Goal: Task Accomplishment & Management: Manage account settings

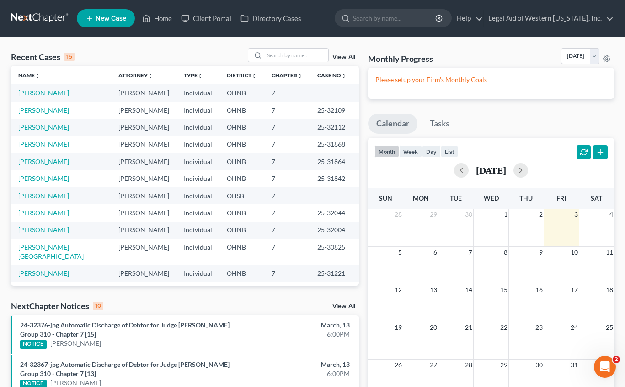
click at [100, 47] on div "Recent Cases 15 View All Name unfold_more expand_more expand_less Attorney unfo…" at bounding box center [312, 367] width 625 height 660
click at [47, 160] on link "[PERSON_NAME]" at bounding box center [43, 161] width 51 height 8
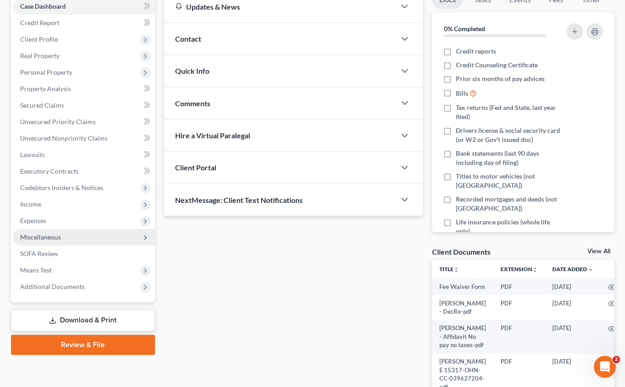
scroll to position [137, 0]
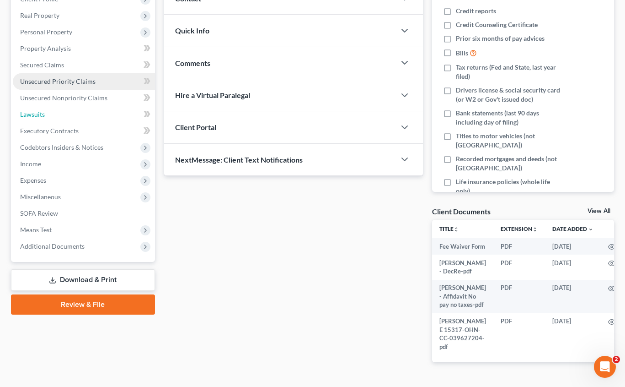
click at [46, 116] on link "Lawsuits" at bounding box center [84, 114] width 142 height 16
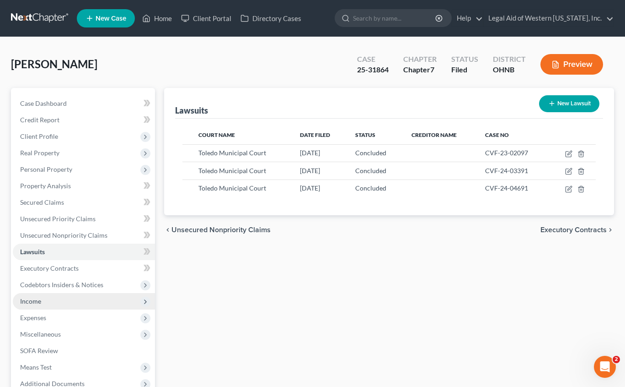
click at [62, 302] on span "Income" at bounding box center [84, 301] width 142 height 16
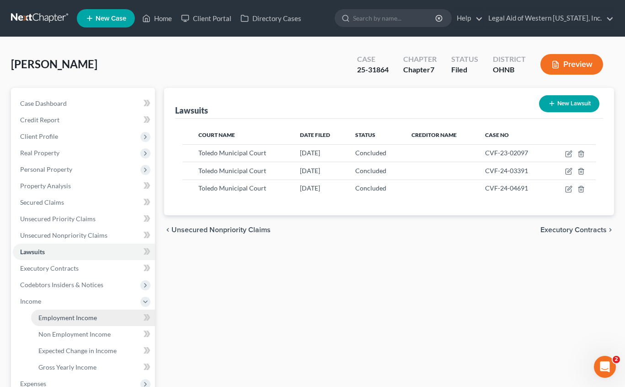
click at [69, 317] on span "Employment Income" at bounding box center [67, 317] width 59 height 8
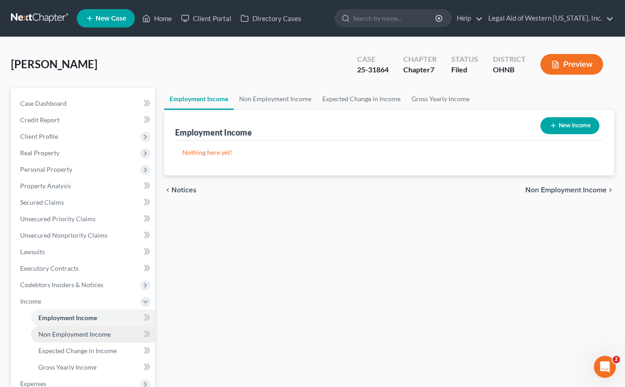
click at [82, 330] on span "Non Employment Income" at bounding box center [74, 334] width 72 height 8
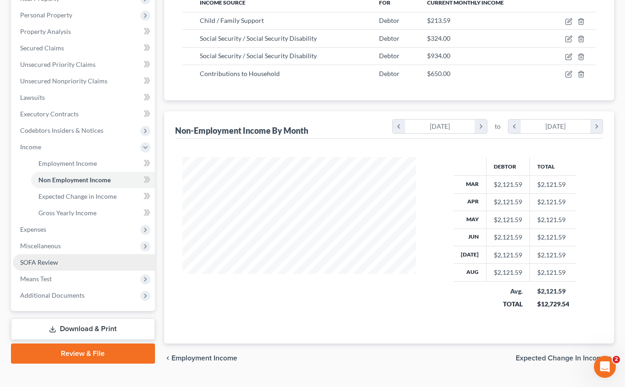
scroll to position [175, 0]
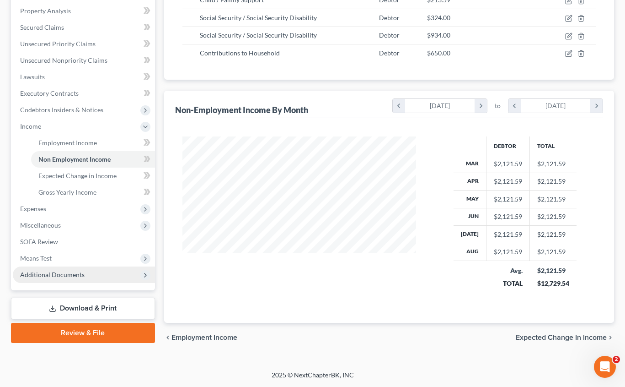
click at [90, 273] on span "Additional Documents" at bounding box center [84, 274] width 142 height 16
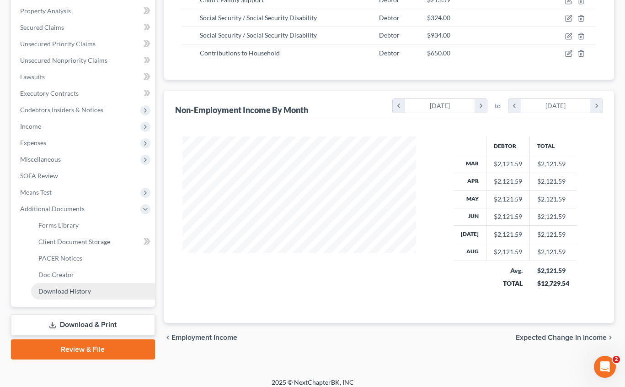
click at [86, 287] on span "Download History" at bounding box center [64, 291] width 53 height 8
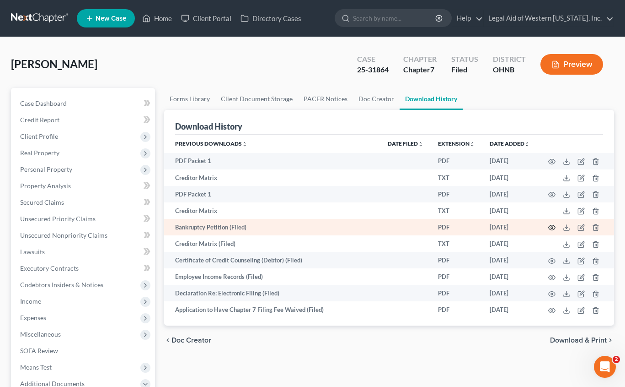
click at [552, 226] on circle "button" at bounding box center [552, 227] width 2 height 2
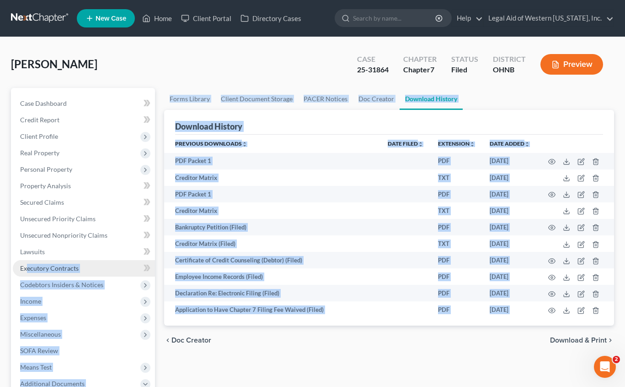
drag, startPoint x: 0, startPoint y: 272, endPoint x: 27, endPoint y: 273, distance: 27.0
drag, startPoint x: 27, startPoint y: 273, endPoint x: -1, endPoint y: 277, distance: 28.7
click at [0, 277] on html "Home New Case Client Portal Directory Cases Legal Aid of Western [US_STATE], In…" at bounding box center [312, 284] width 625 height 569
click at [2, 280] on div "[PERSON_NAME] Upgraded Case 25-31864 Chapter Chapter 7 Status [GEOGRAPHIC_DATA]…" at bounding box center [312, 294] width 625 height 515
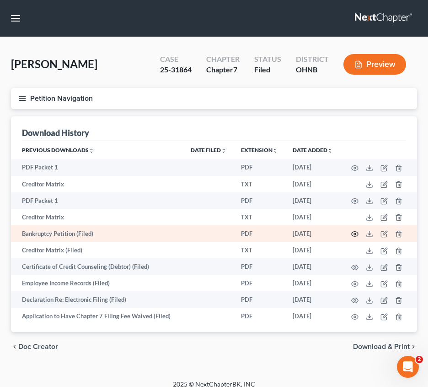
click at [354, 235] on icon "button" at bounding box center [354, 233] width 7 height 7
